Goal: Find specific page/section: Find specific page/section

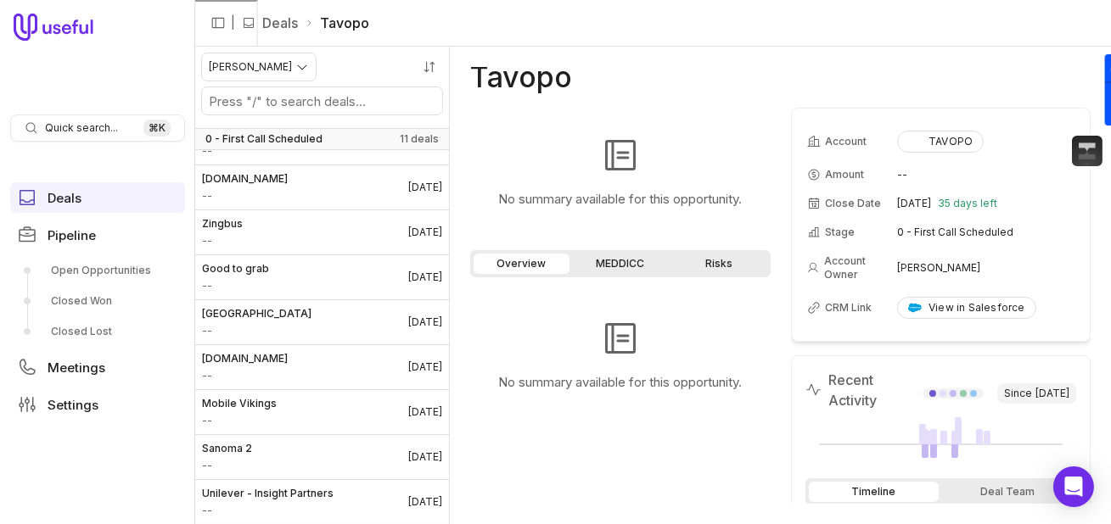
scroll to position [62, 0]
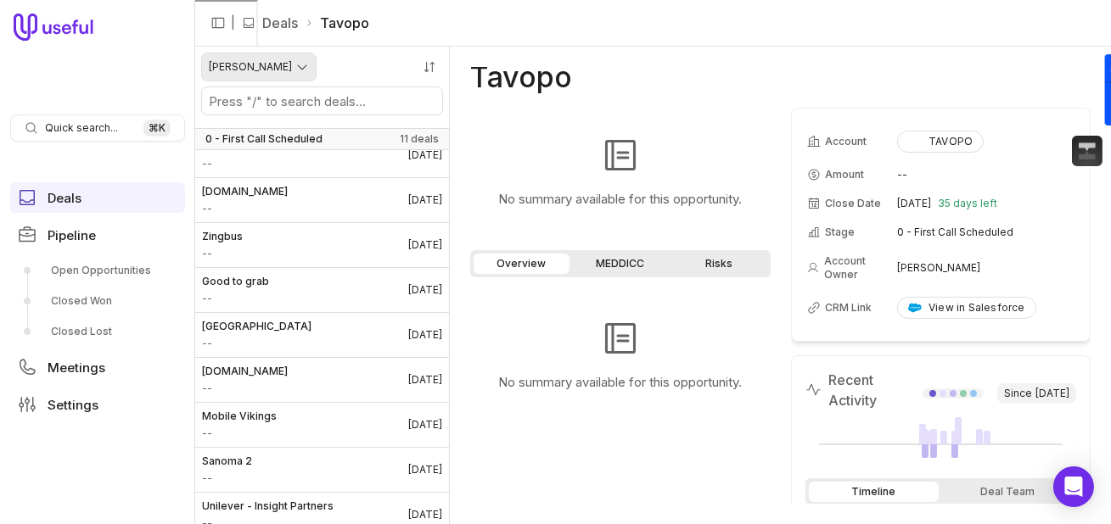
click at [270, 70] on html "Quick search... ⌘ K Deals Pipeline Open Opportunities Closed Won Closed Lost Me…" at bounding box center [555, 262] width 1111 height 524
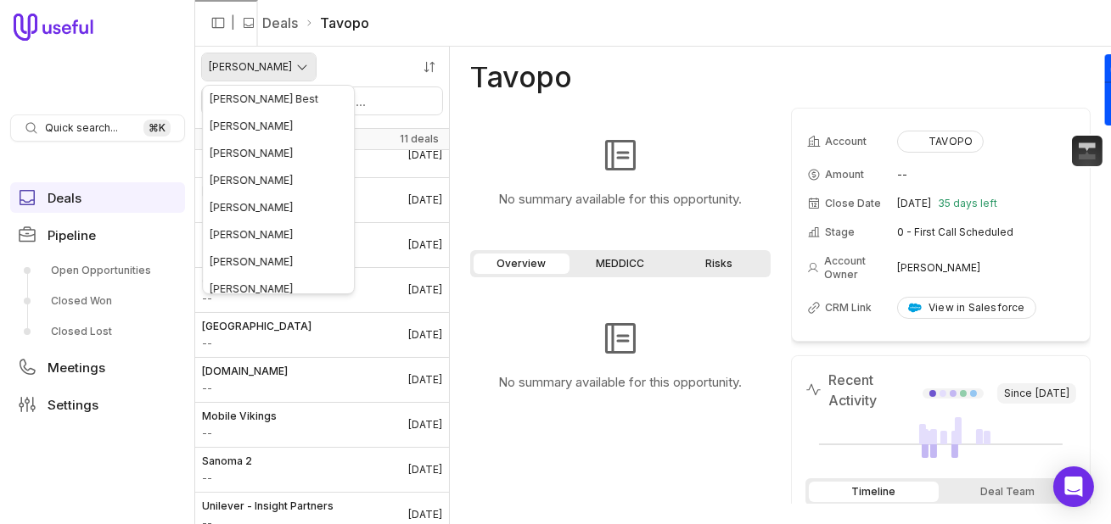
scroll to position [90, 0]
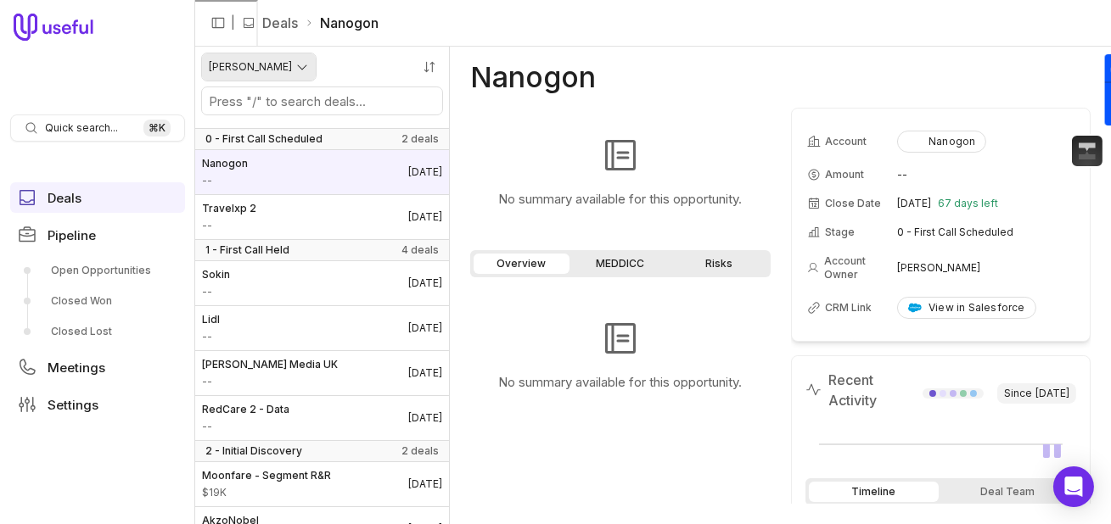
click at [270, 68] on html "Quick search... ⌘ K Deals Pipeline Open Opportunities Closed Won Closed Lost Me…" at bounding box center [555, 262] width 1111 height 524
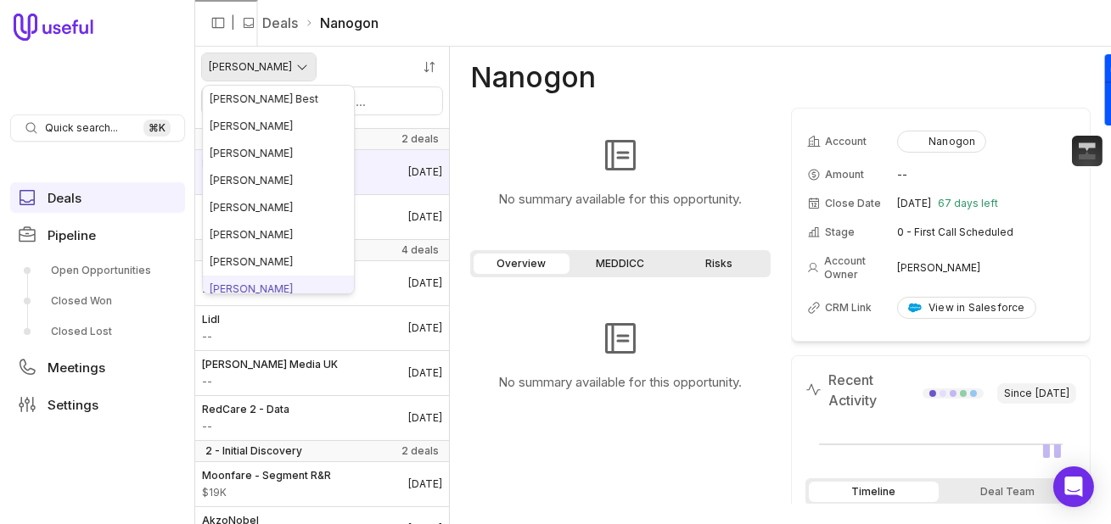
scroll to position [8, 0]
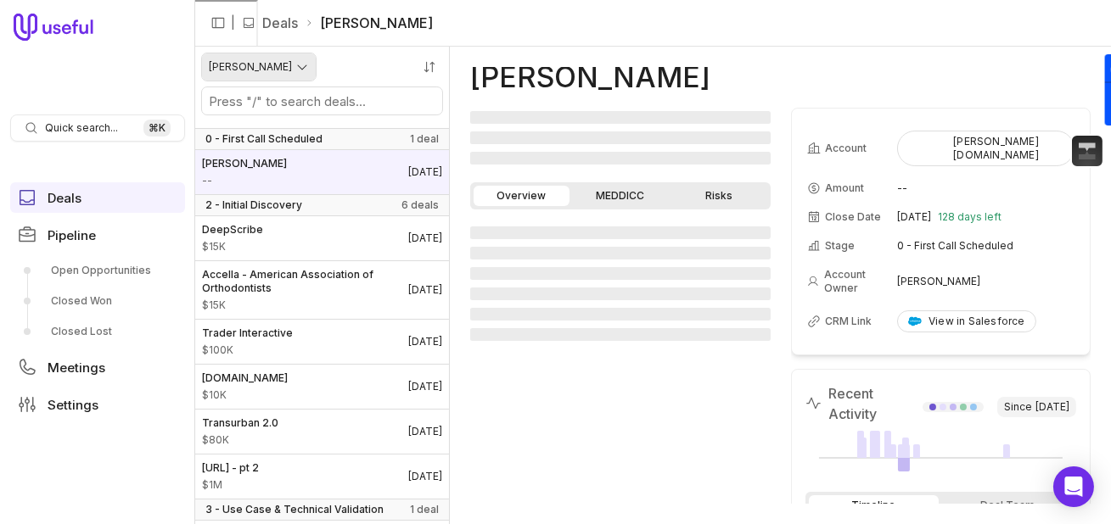
click at [283, 76] on html "Quick search... ⌘ K Deals Pipeline Open Opportunities Closed Won Closed Lost Me…" at bounding box center [555, 262] width 1111 height 524
